Goal: Task Accomplishment & Management: Use online tool/utility

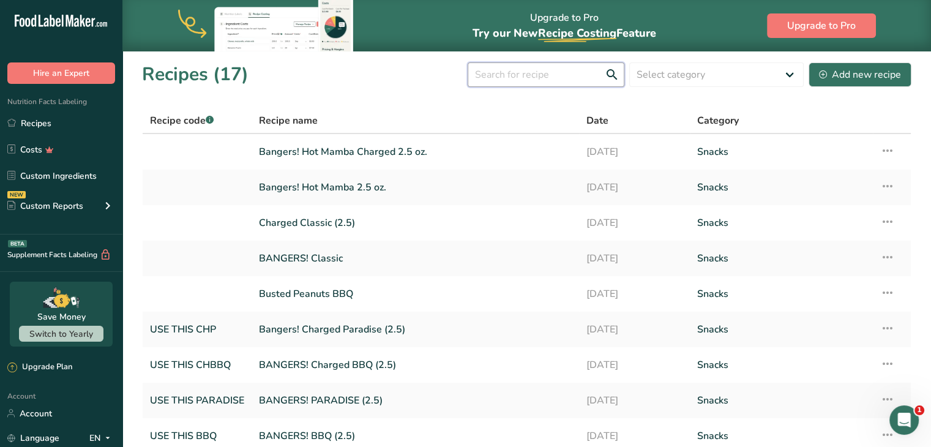
click at [497, 75] on input "text" at bounding box center [546, 74] width 157 height 24
